Goal: Information Seeking & Learning: Learn about a topic

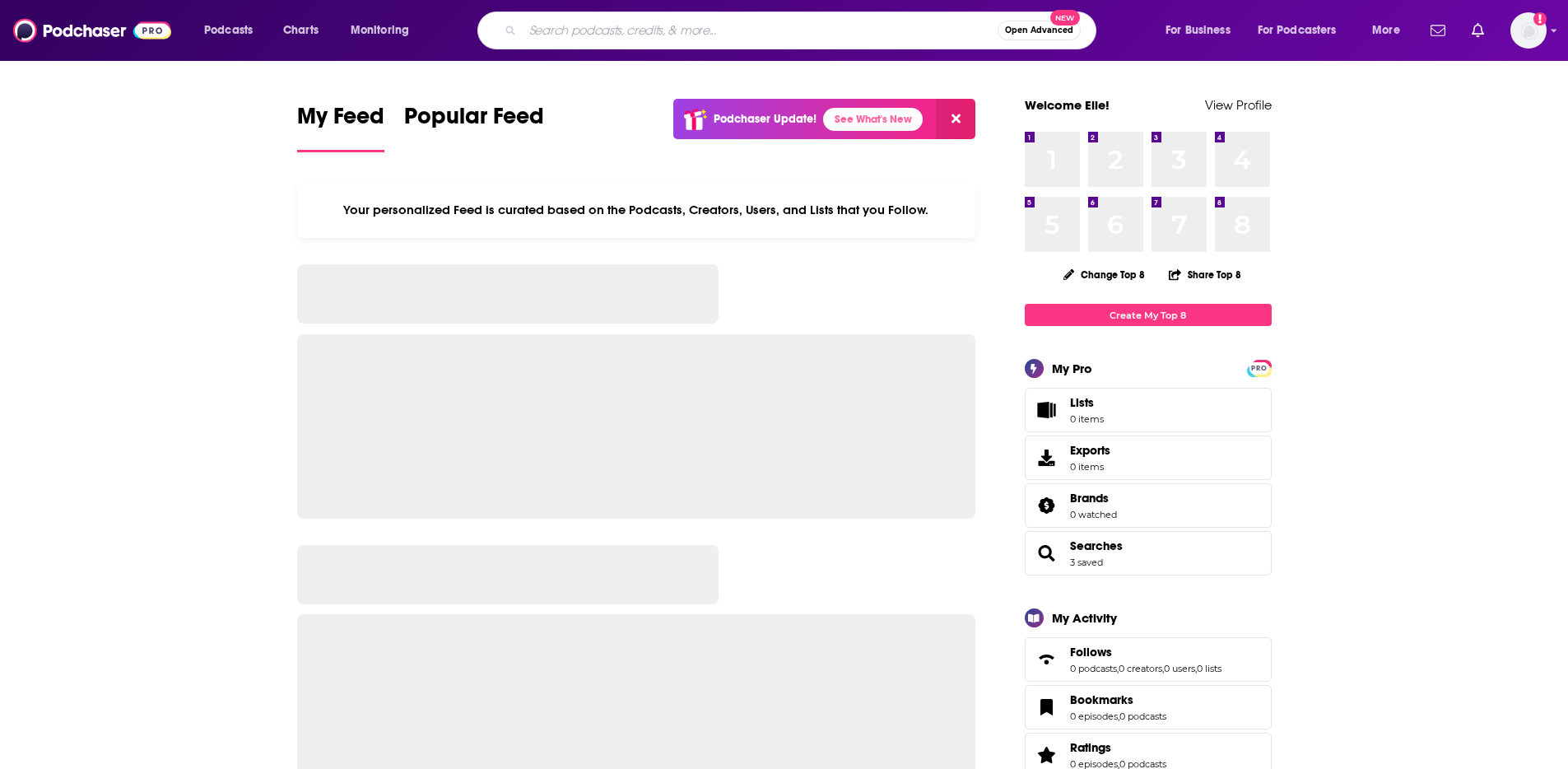
drag, startPoint x: 575, startPoint y: 36, endPoint x: 570, endPoint y: 26, distance: 11.2
click at [575, 32] on input "Search podcasts, credits, & more..." at bounding box center [760, 30] width 475 height 27
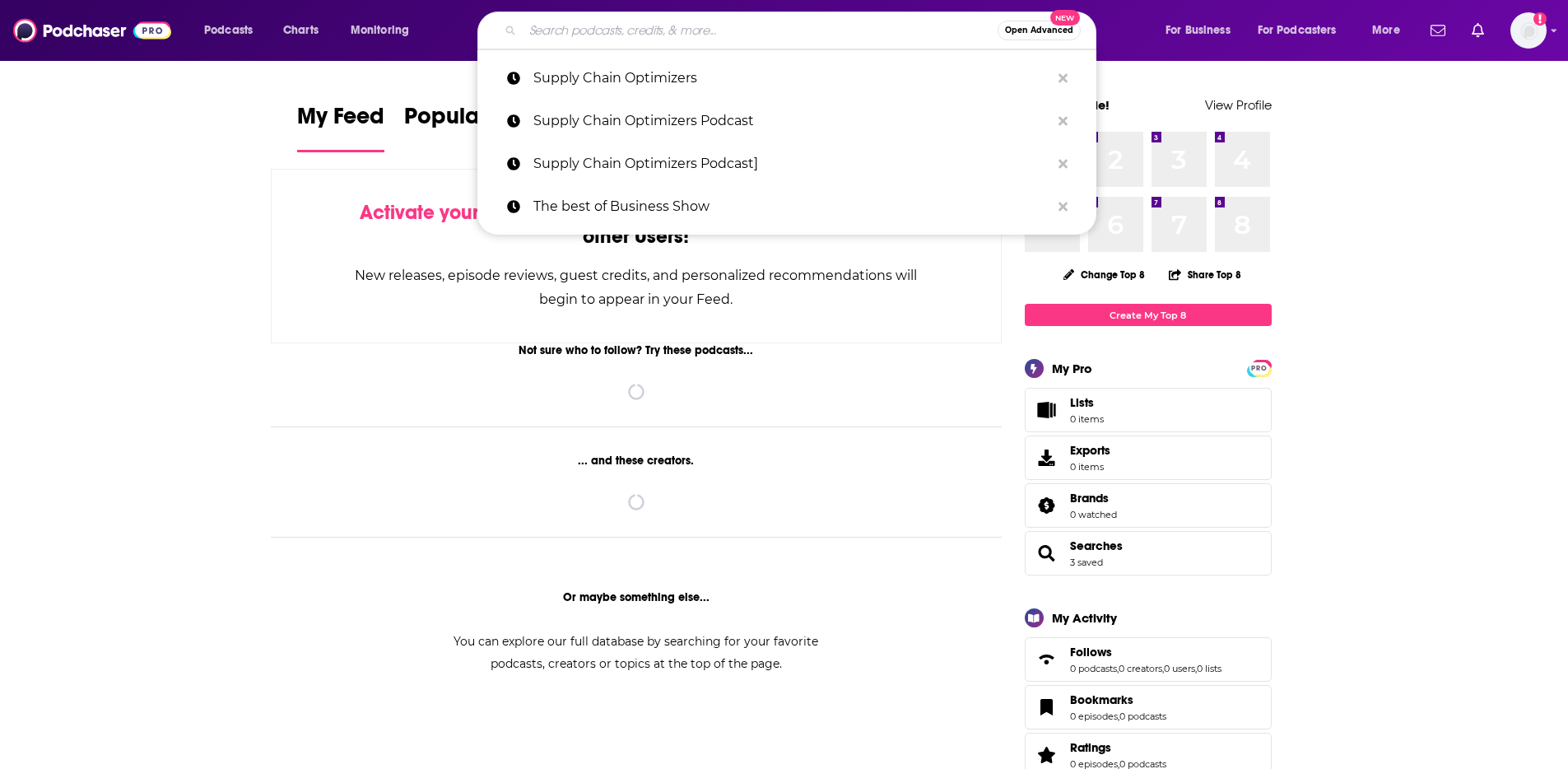
type input "u"
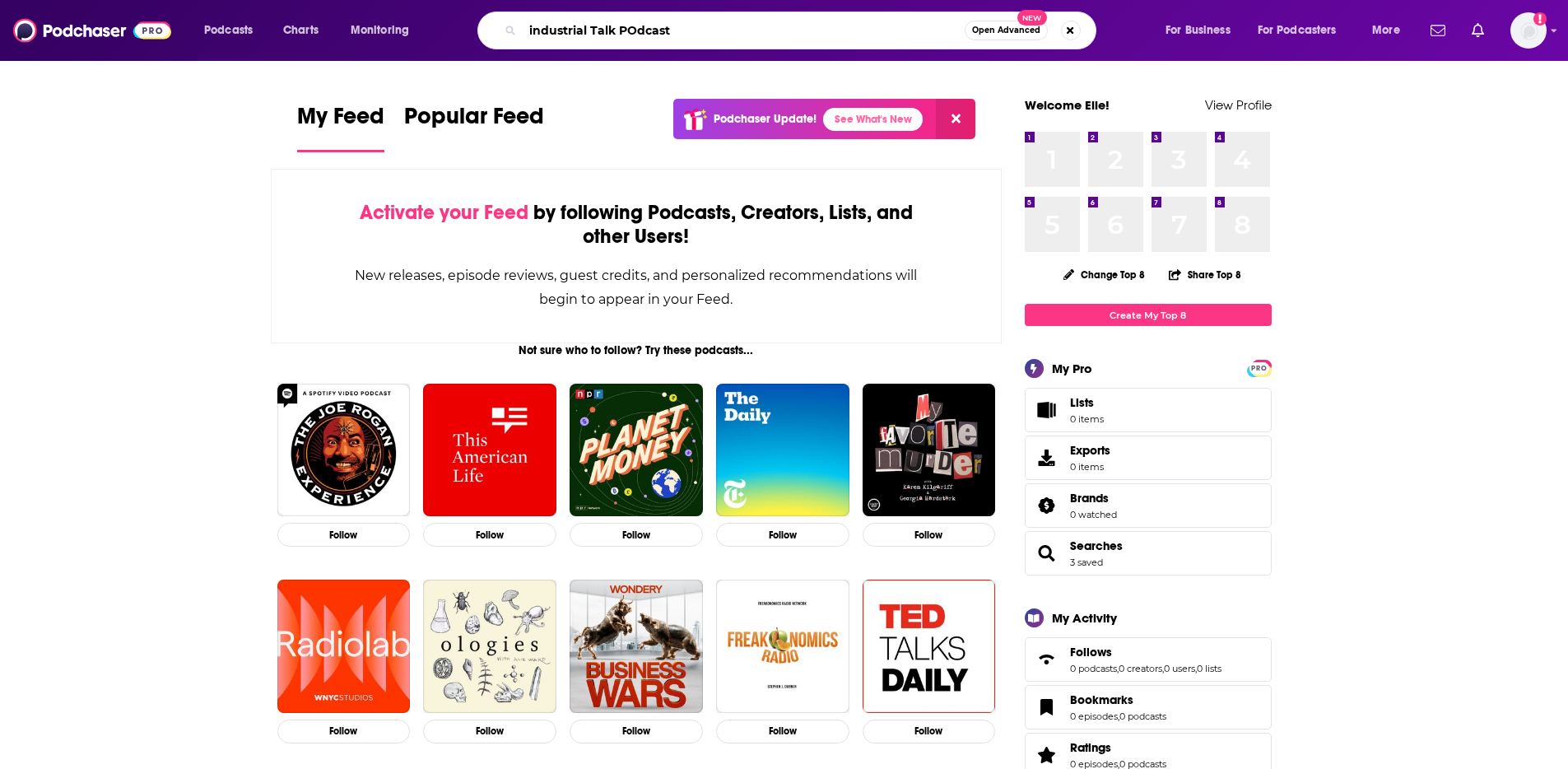
type input "industrial Talk POdcast"
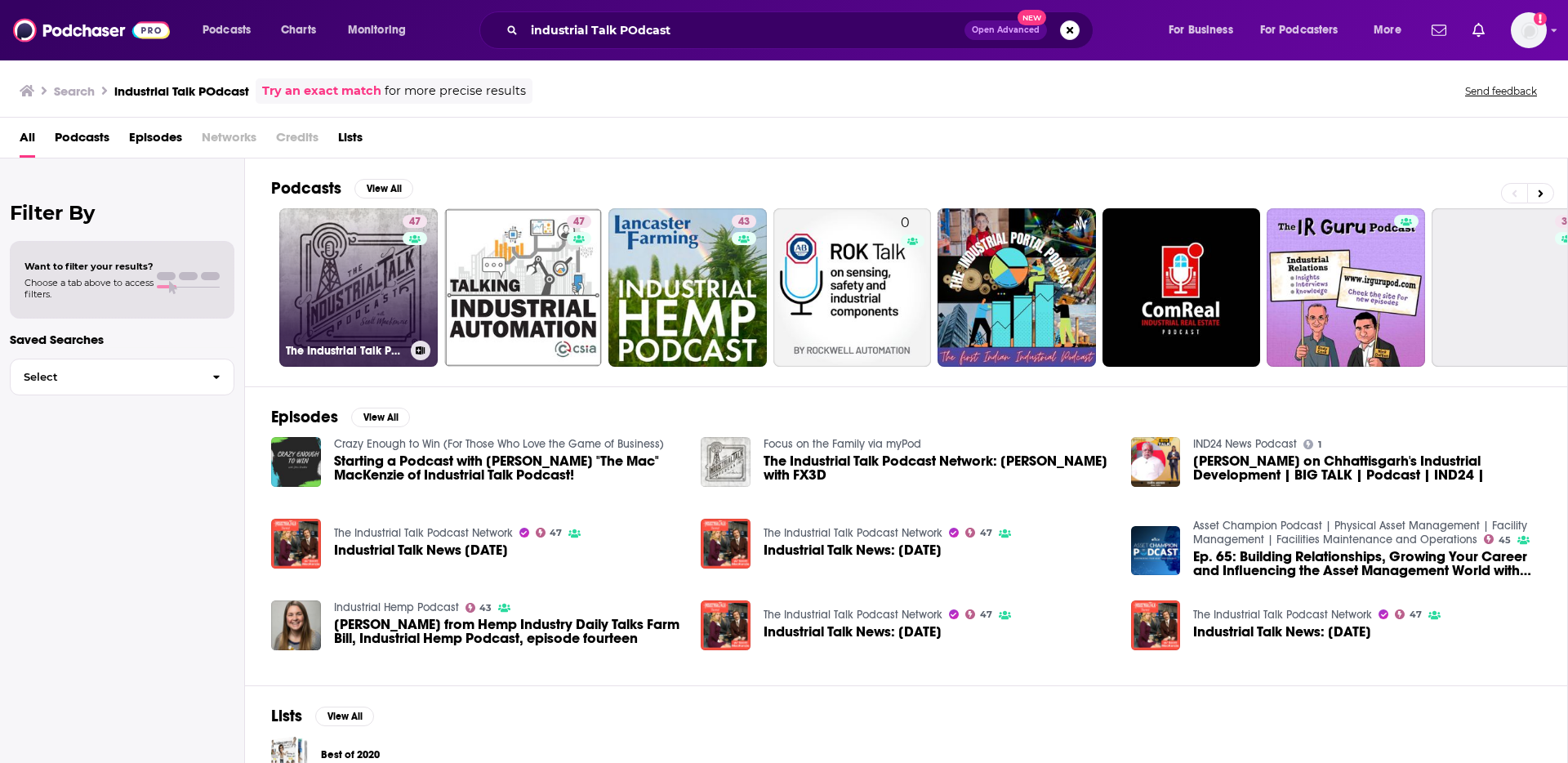
click at [351, 306] on link "47 The Industrial Talk Podcast Network" at bounding box center [357, 287] width 158 height 158
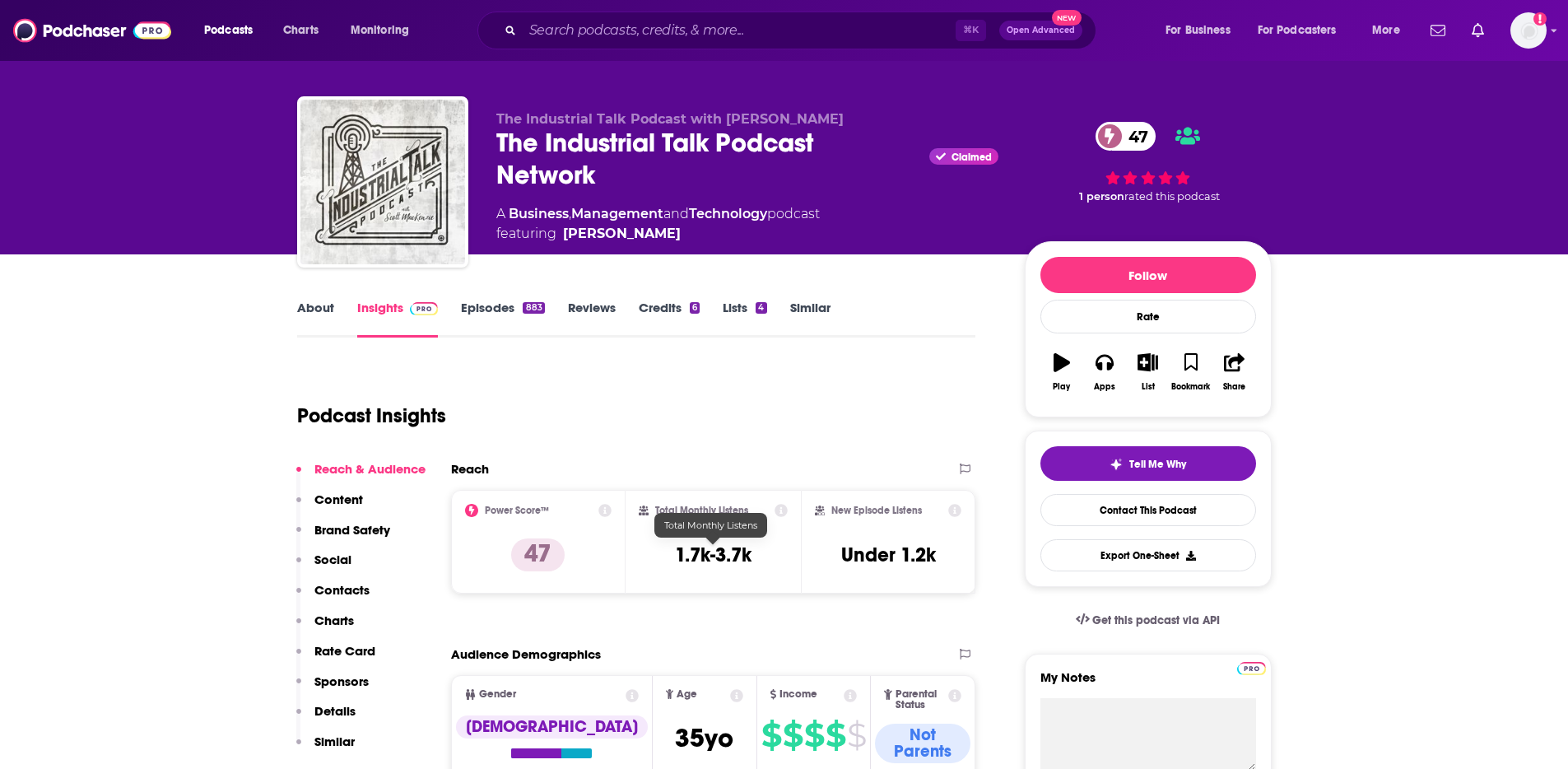
scroll to position [27, 0]
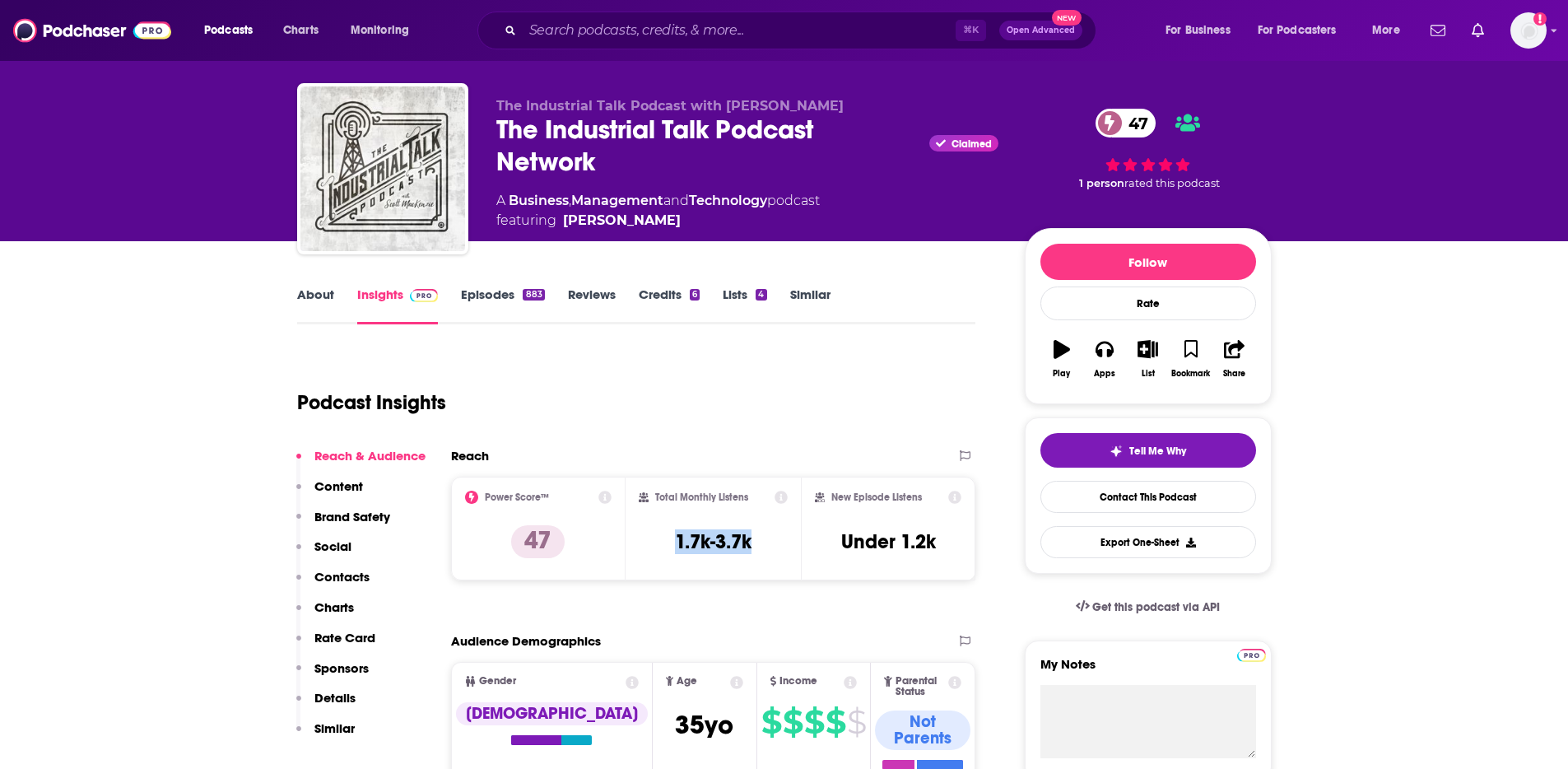
drag, startPoint x: 743, startPoint y: 541, endPoint x: 656, endPoint y: 541, distance: 87.0
click at [656, 541] on div "Total Monthly Listens 1.7k-3.7k" at bounding box center [713, 529] width 149 height 76
